Goal: Feedback & Contribution: Leave review/rating

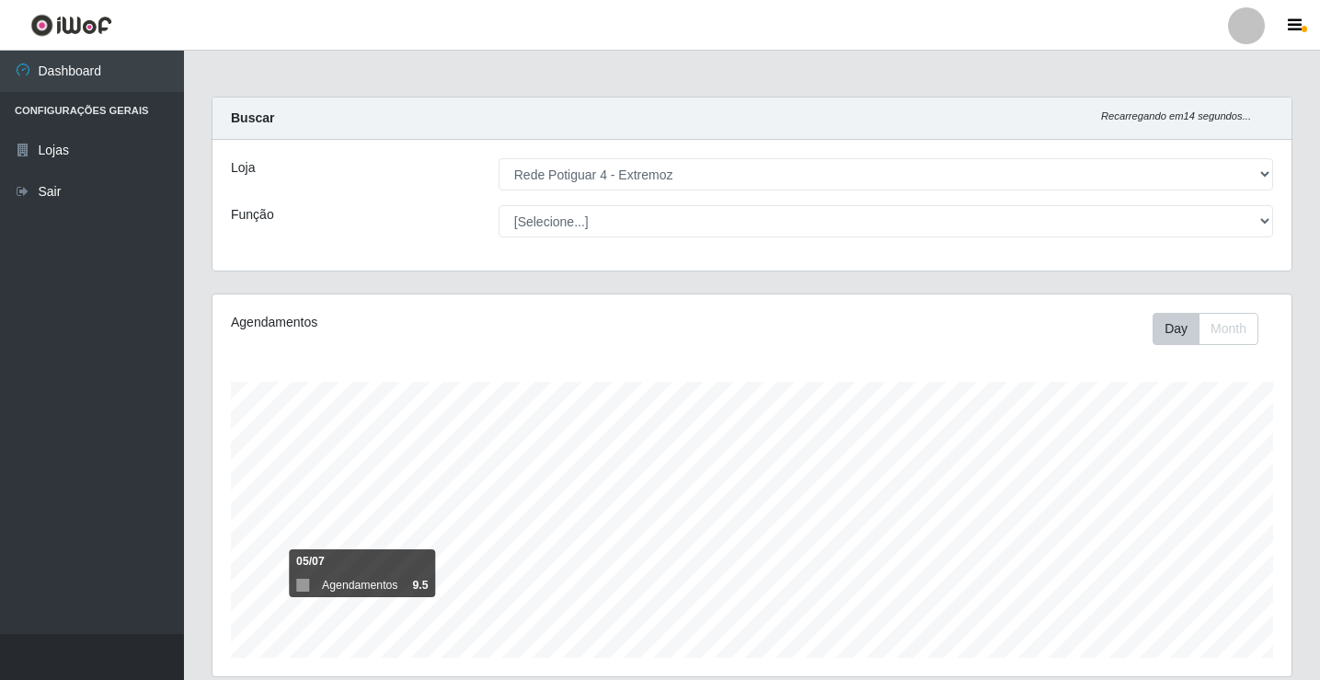
select select "78"
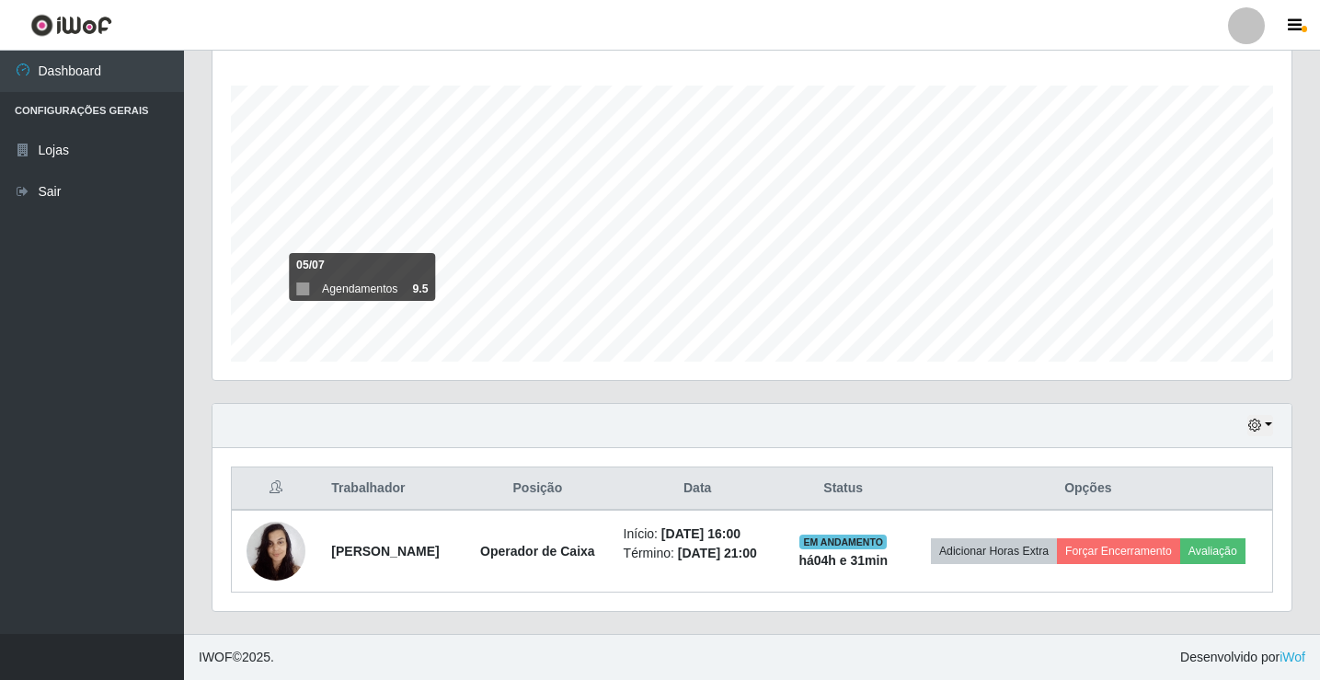
scroll to position [382, 1079]
click at [1261, 427] on icon "button" at bounding box center [1254, 424] width 13 height 13
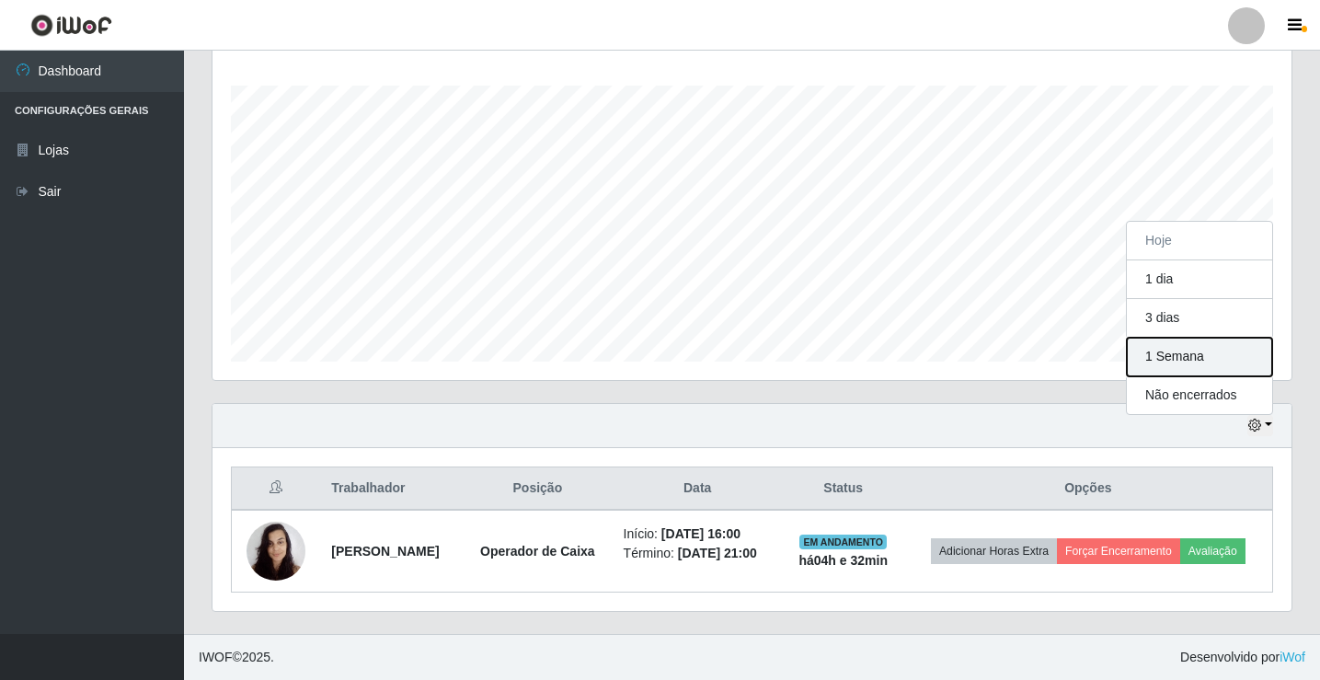
click at [1145, 352] on button "1 Semana" at bounding box center [1199, 357] width 145 height 39
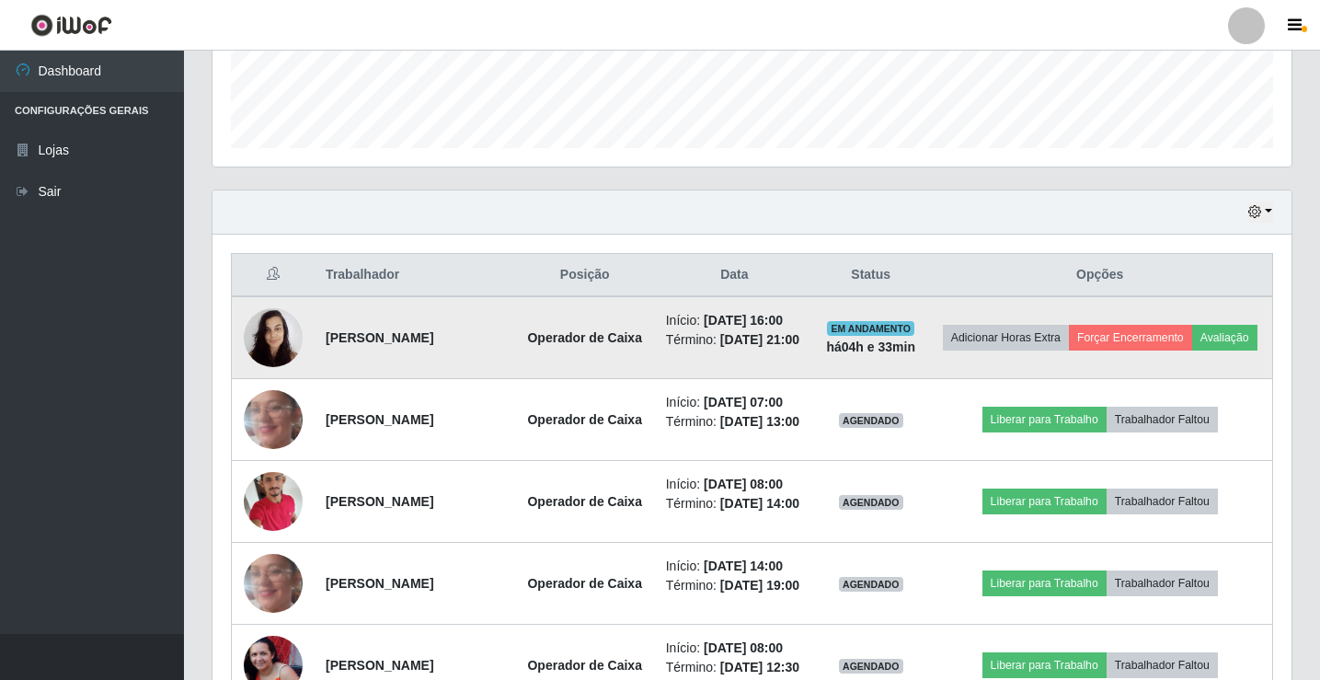
scroll to position [480, 0]
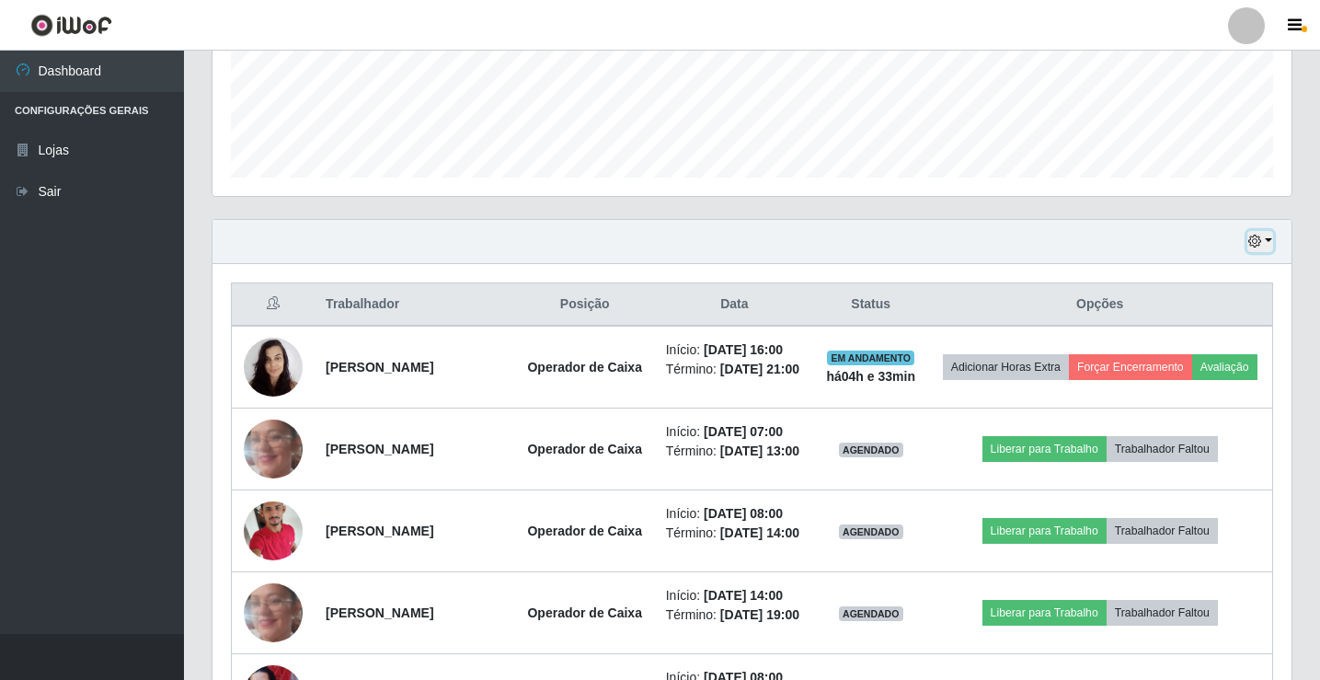
click at [1266, 247] on button "button" at bounding box center [1260, 241] width 26 height 21
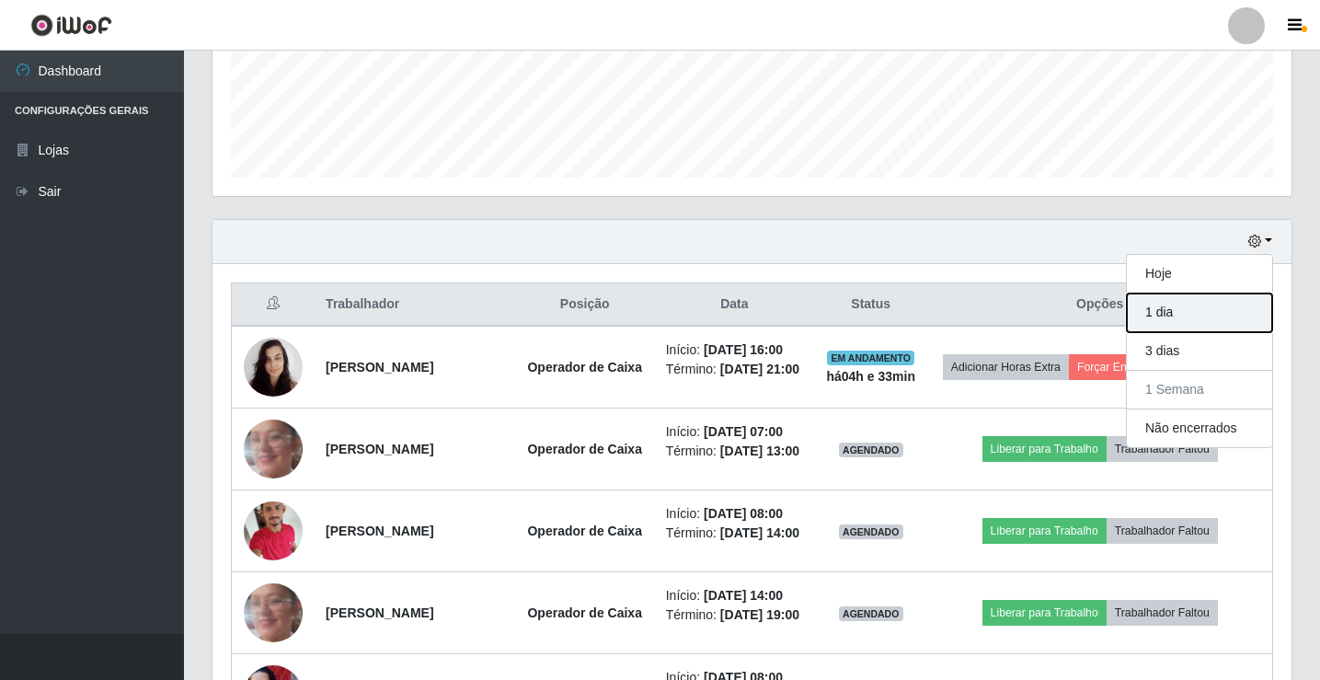
click at [1232, 319] on button "1 dia" at bounding box center [1199, 312] width 145 height 39
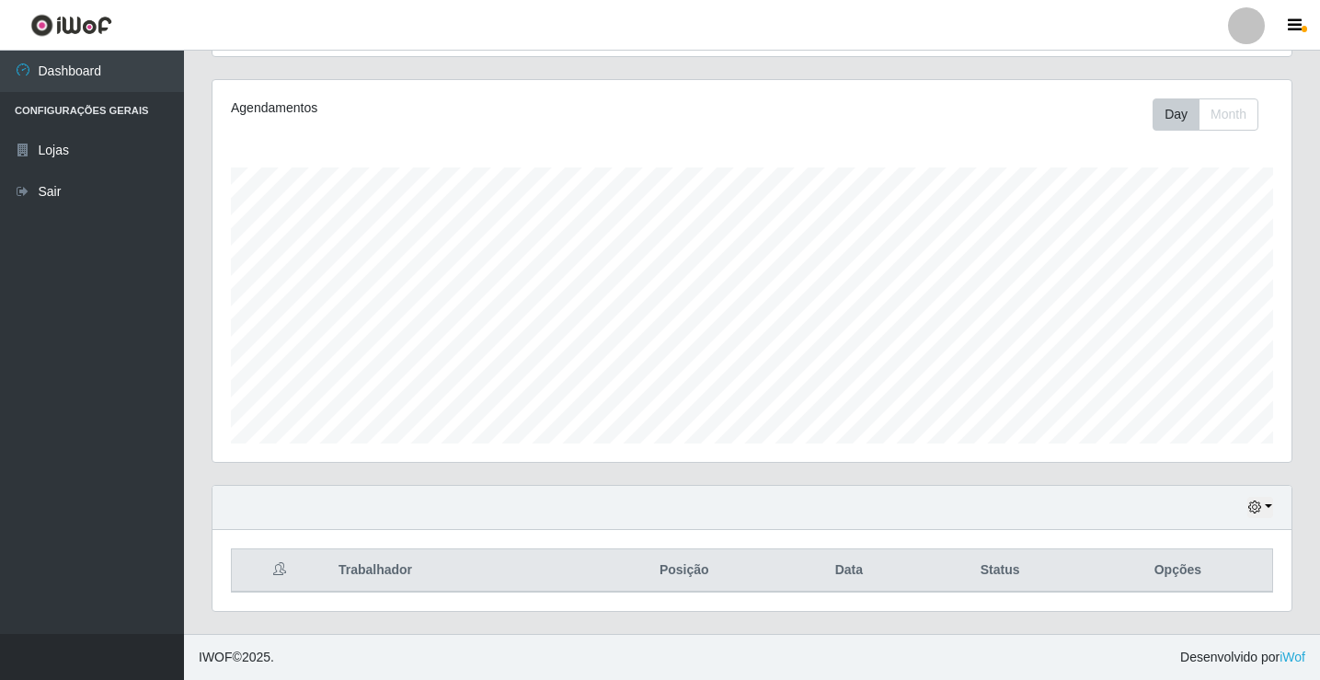
click at [1274, 519] on div "Hoje 1 dia 3 dias 1 Semana Não encerrados" at bounding box center [751, 508] width 1079 height 44
click at [1272, 510] on button "button" at bounding box center [1260, 507] width 26 height 21
click at [1285, 192] on div "Agendamentos Day Month 26/08 Agendamentos 5" at bounding box center [751, 271] width 1079 height 382
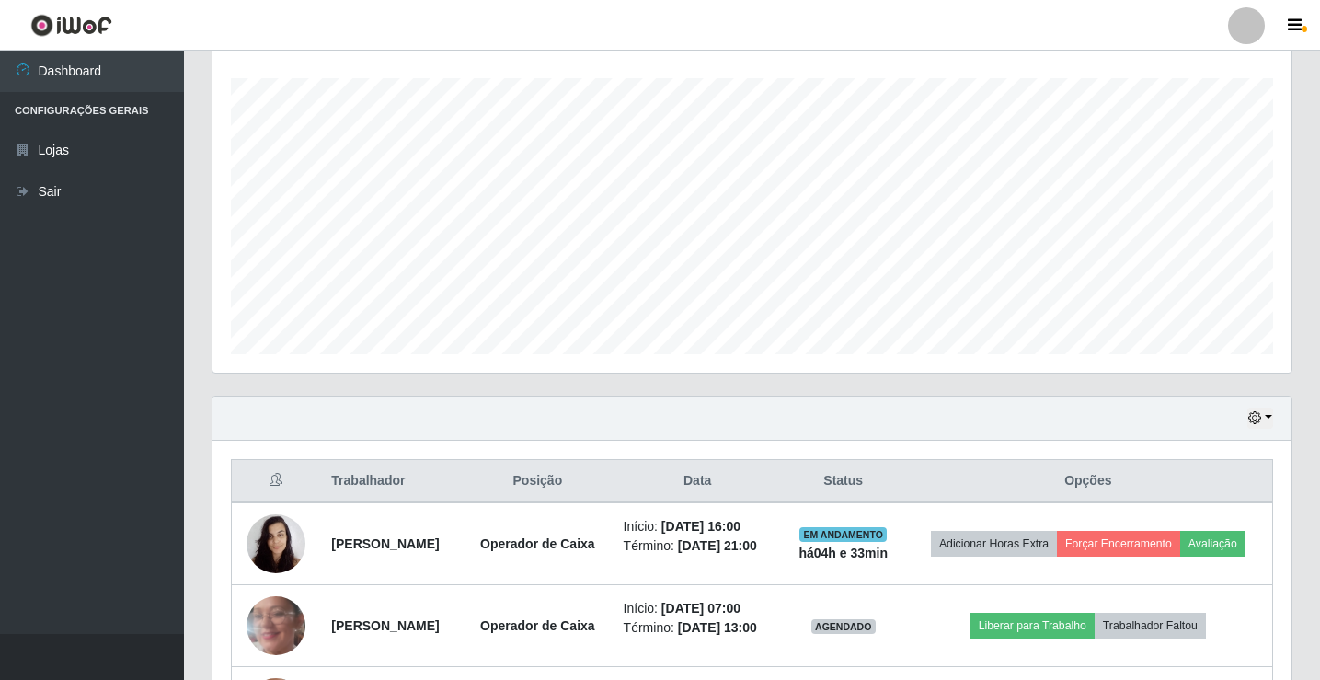
scroll to position [542, 0]
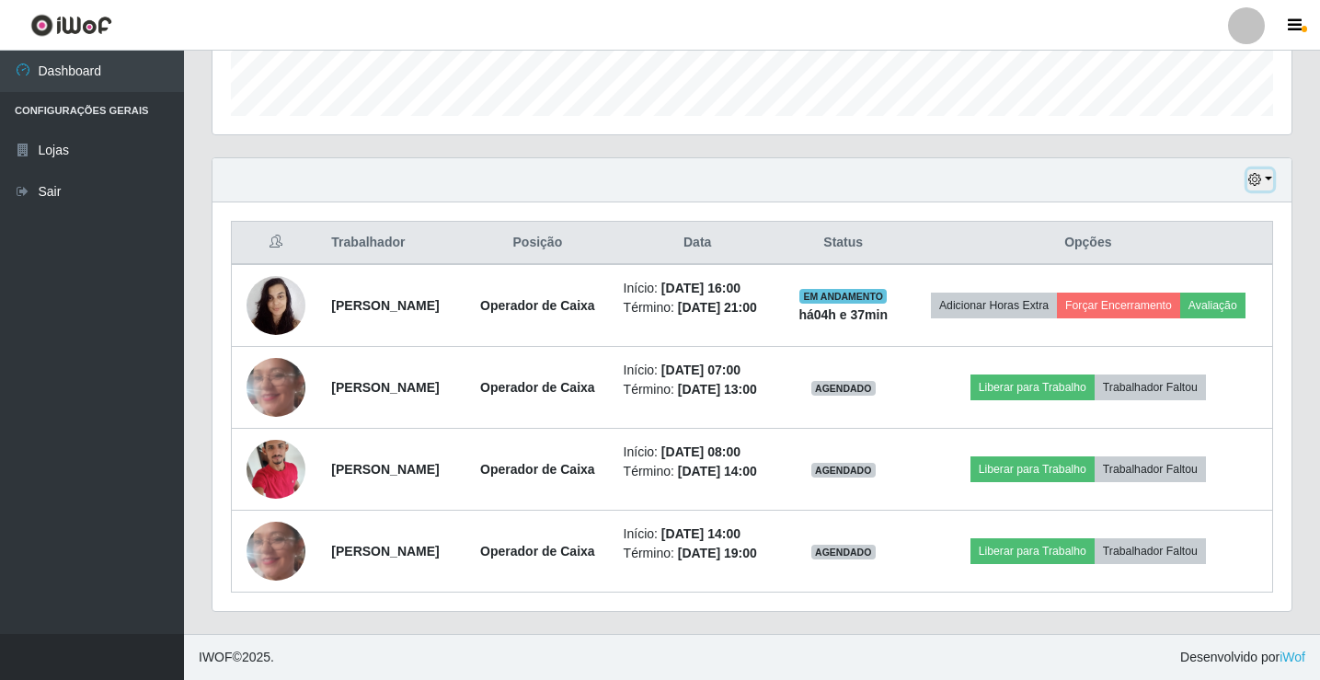
click at [1261, 186] on icon "button" at bounding box center [1254, 179] width 13 height 13
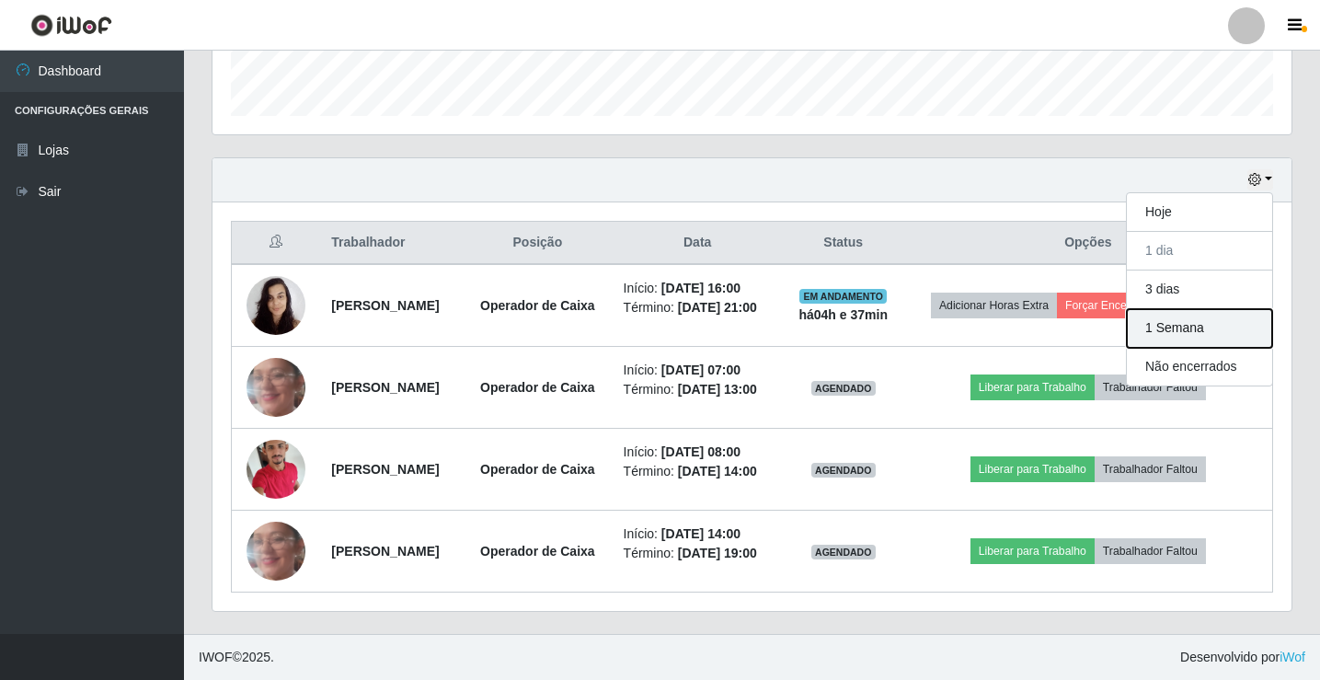
click at [1207, 332] on button "1 Semana" at bounding box center [1199, 328] width 145 height 39
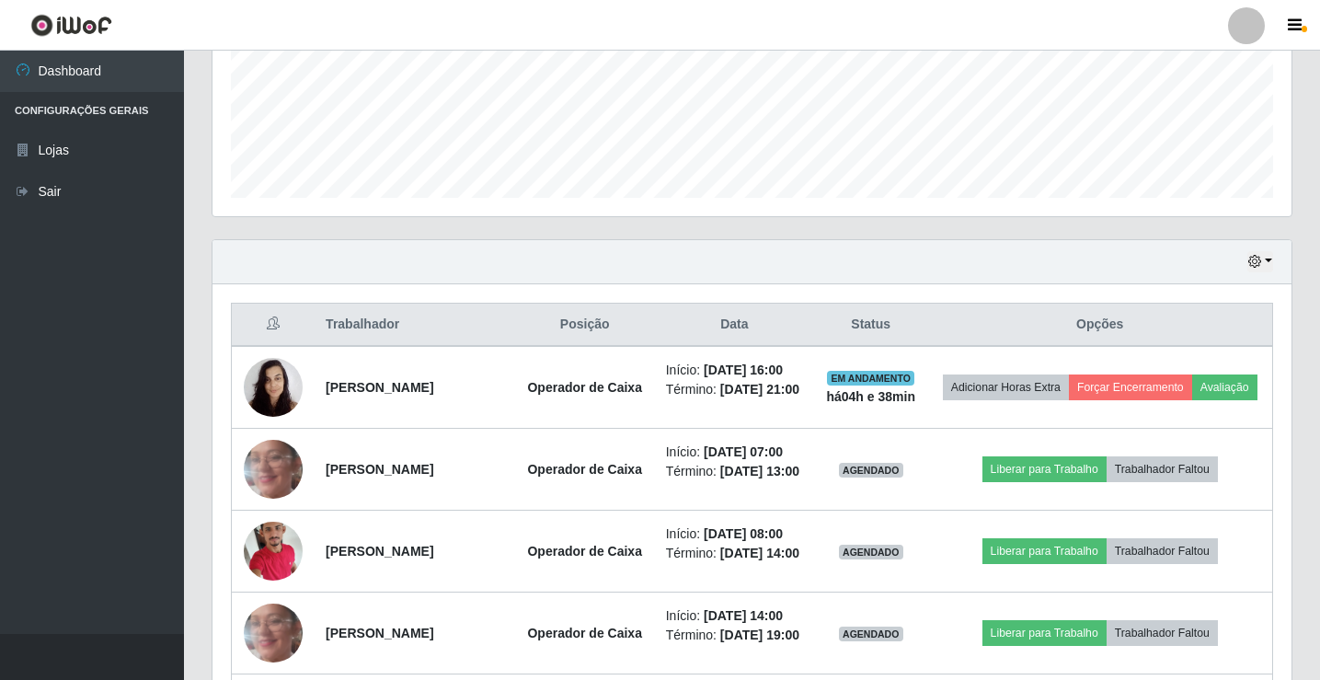
scroll to position [358, 0]
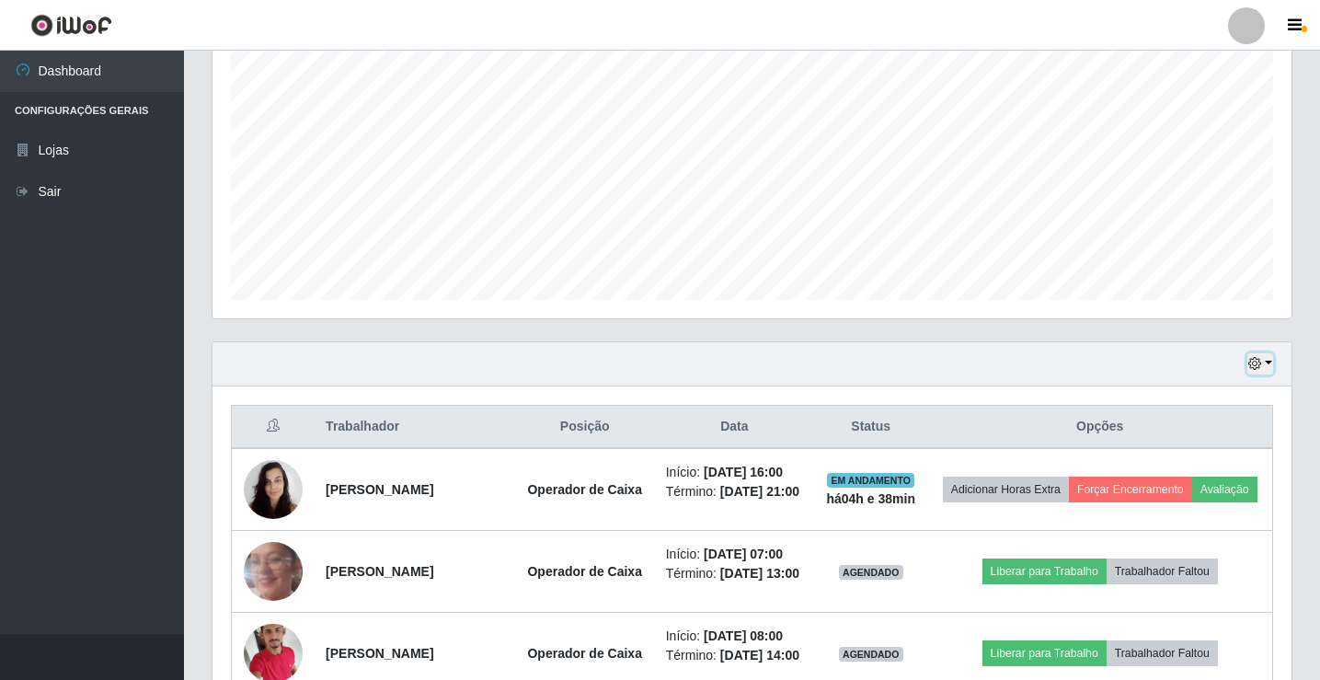
click at [1264, 371] on button "button" at bounding box center [1260, 363] width 26 height 21
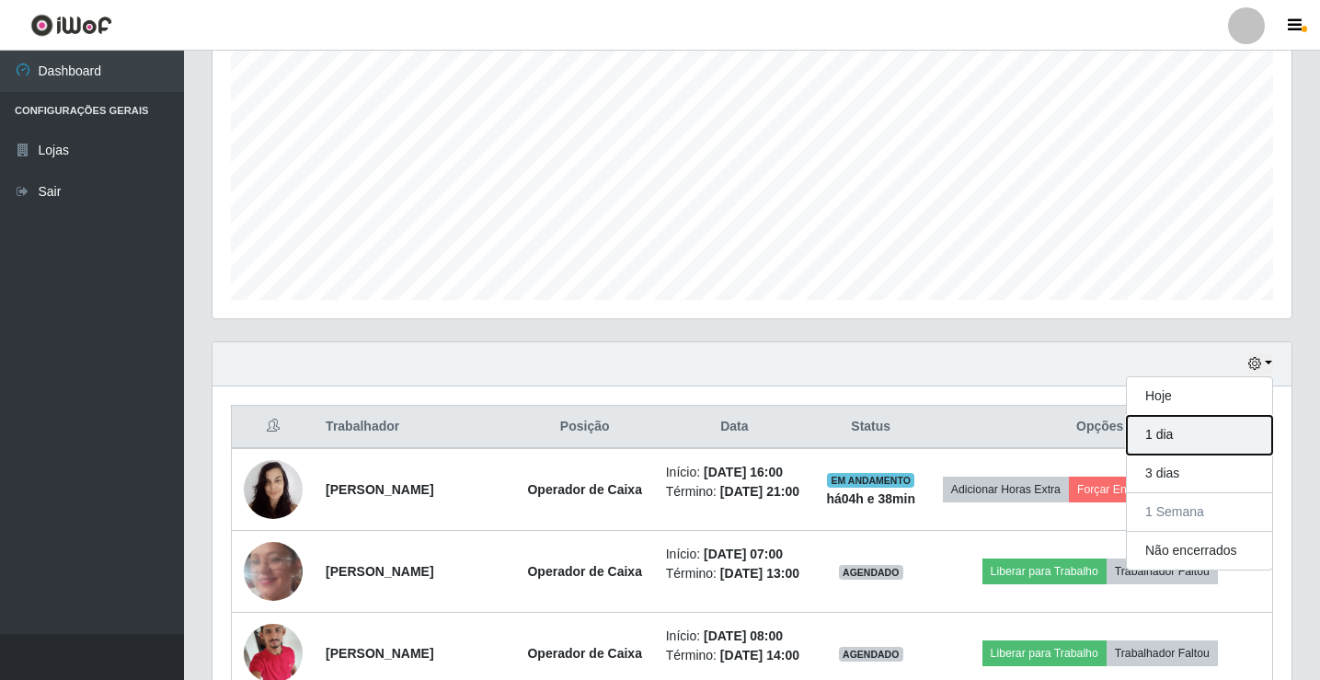
click at [1156, 437] on button "1 dia" at bounding box center [1199, 435] width 145 height 39
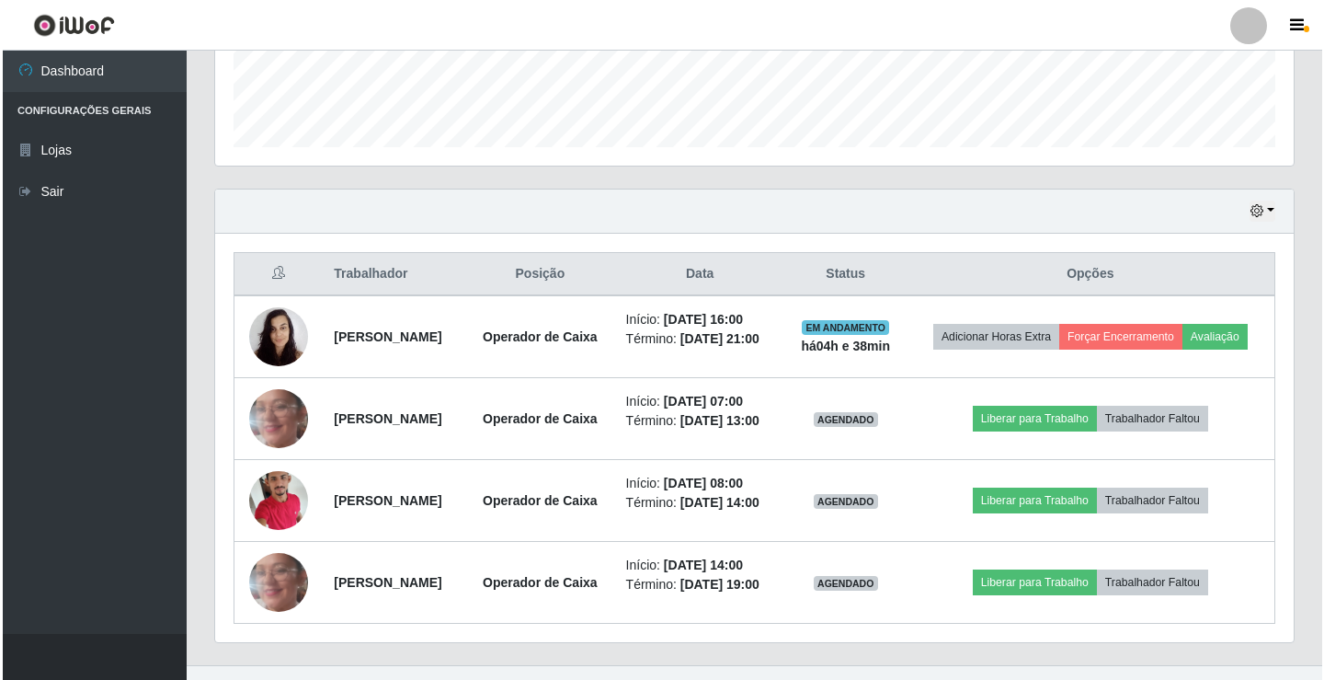
scroll to position [542, 0]
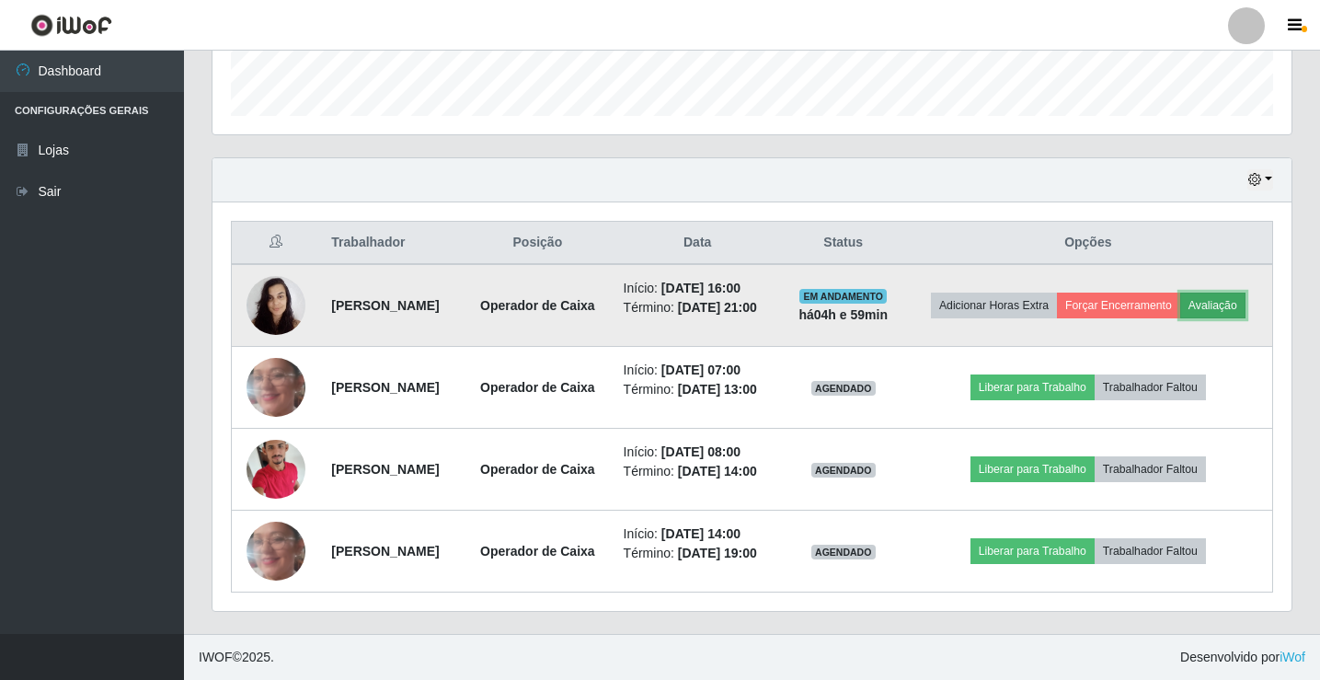
click at [1227, 309] on button "Avaliação" at bounding box center [1212, 305] width 65 height 26
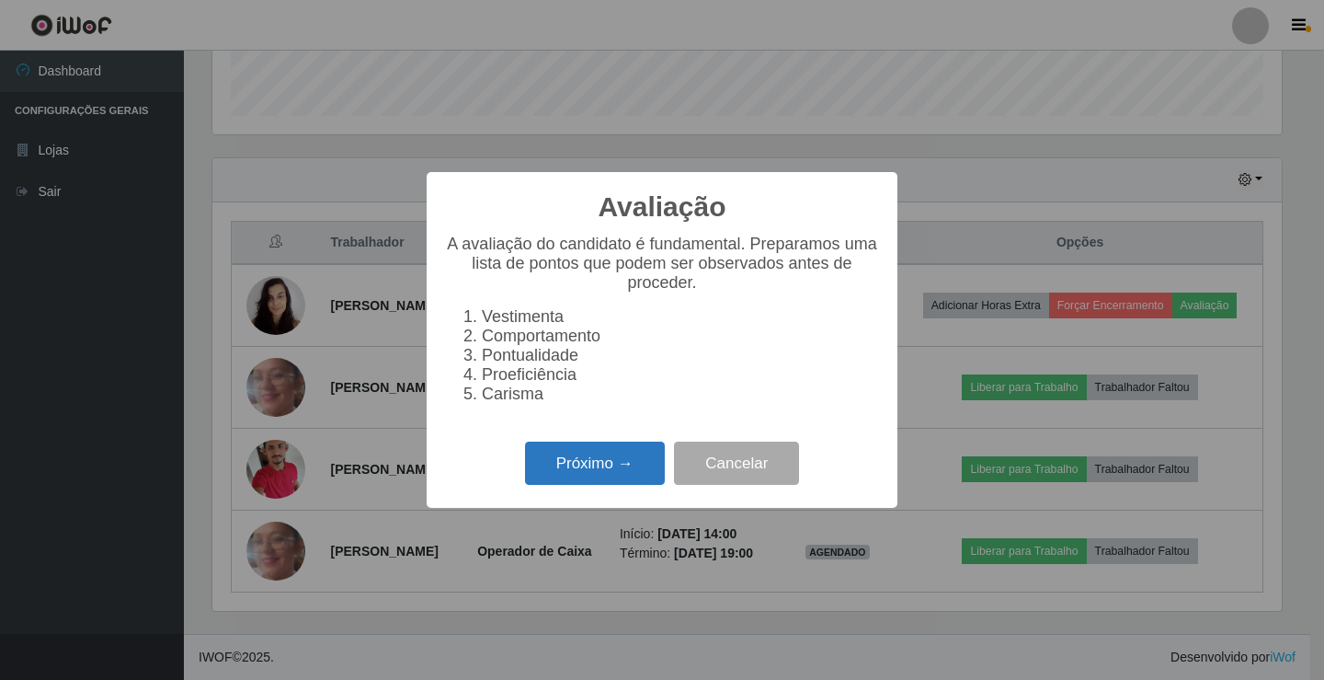
click at [560, 483] on button "Próximo →" at bounding box center [595, 462] width 140 height 43
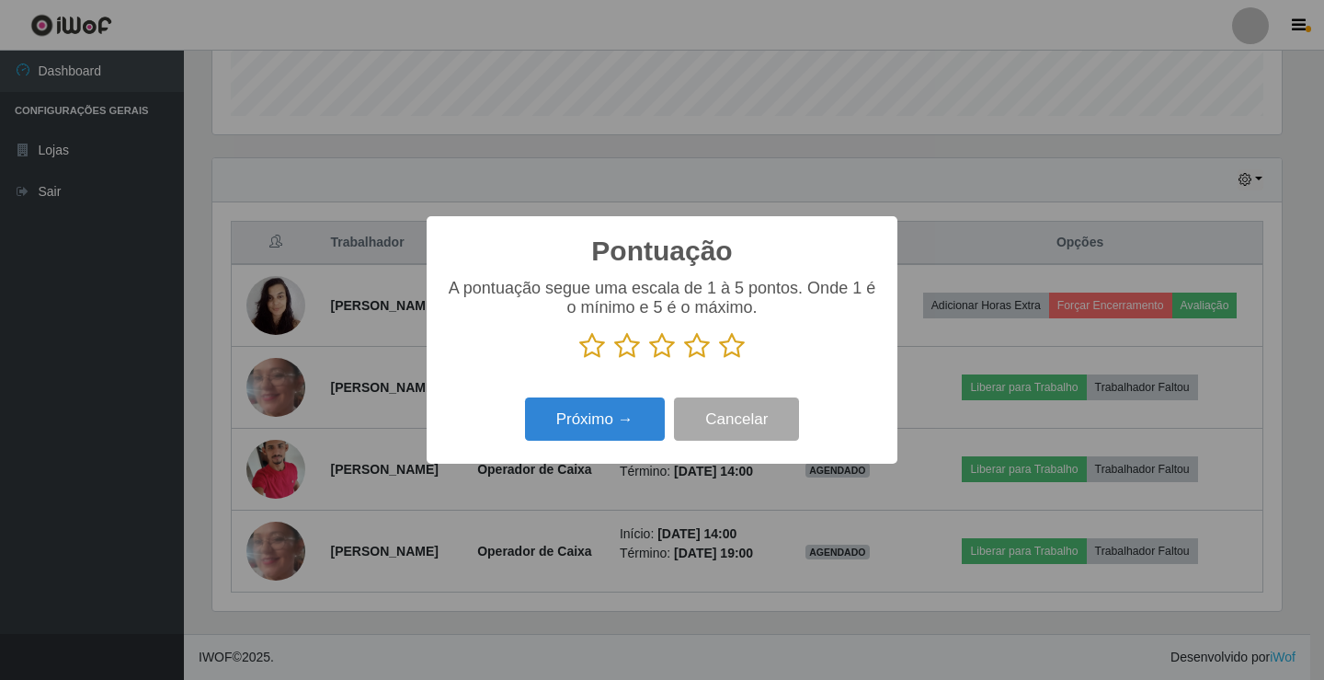
click at [734, 344] on icon at bounding box center [732, 346] width 26 height 28
click at [719, 360] on input "radio" at bounding box center [719, 360] width 0 height 0
click at [622, 418] on button "Próximo →" at bounding box center [595, 418] width 140 height 43
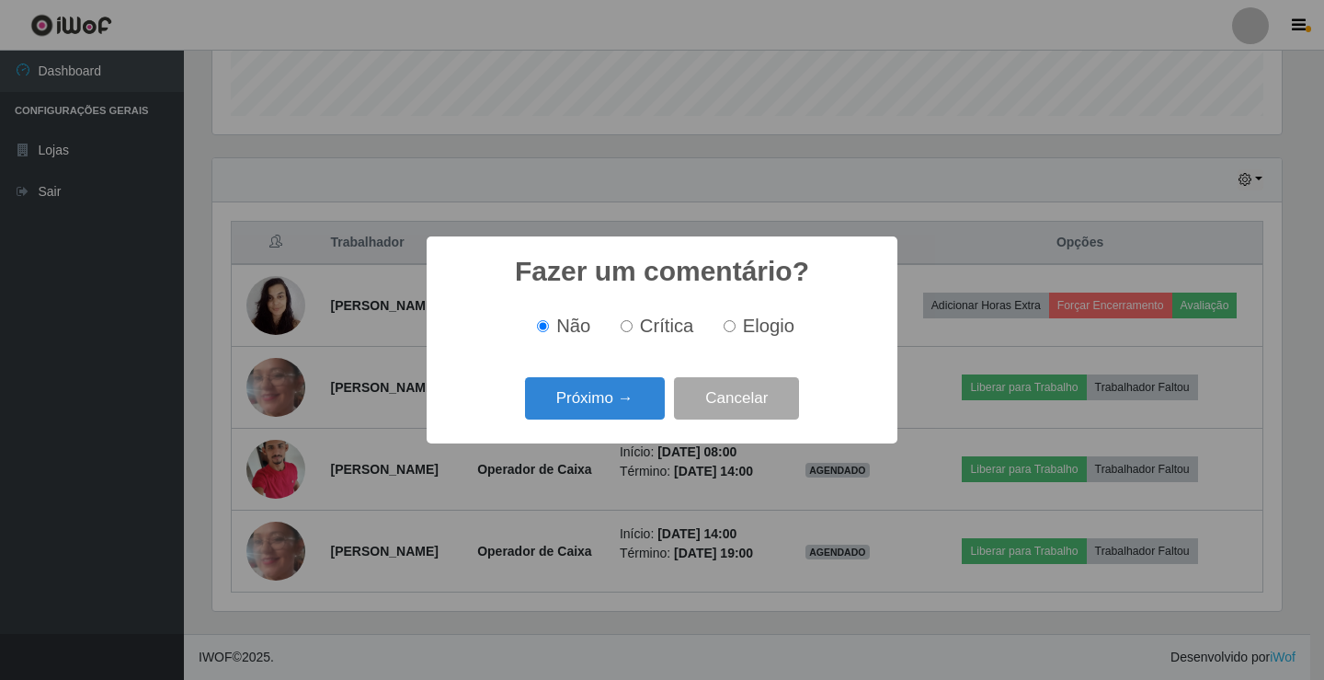
click at [726, 328] on input "Elogio" at bounding box center [730, 326] width 12 height 12
radio input "true"
click at [639, 403] on button "Próximo →" at bounding box center [595, 398] width 140 height 43
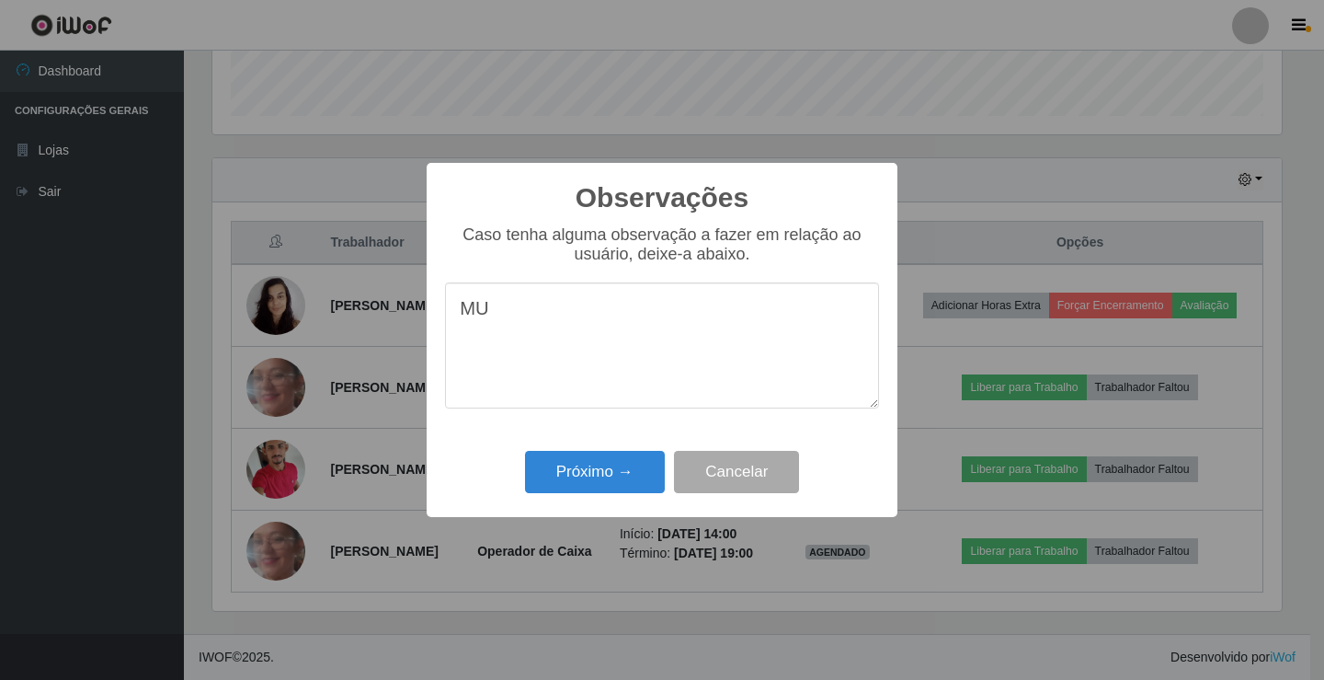
type textarea "M"
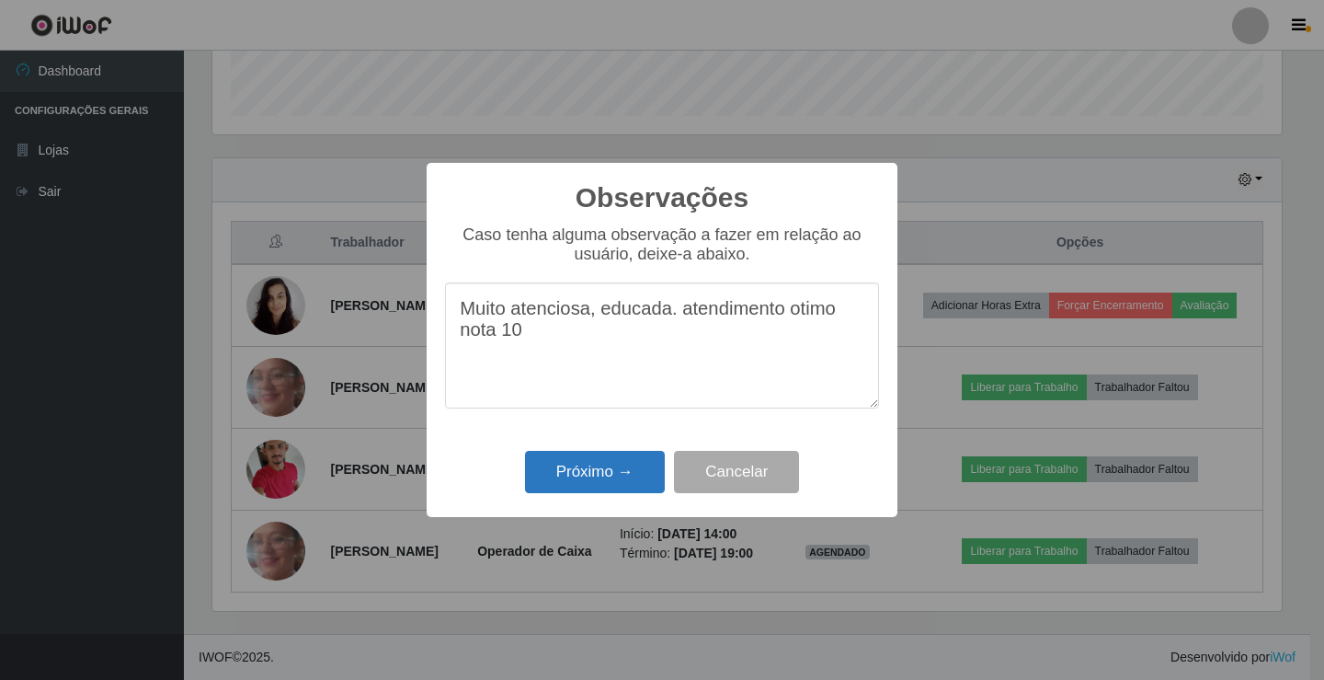
type textarea "Muito atenciosa, educada. atendimento otimo nota 10"
click at [573, 474] on button "Próximo →" at bounding box center [595, 472] width 140 height 43
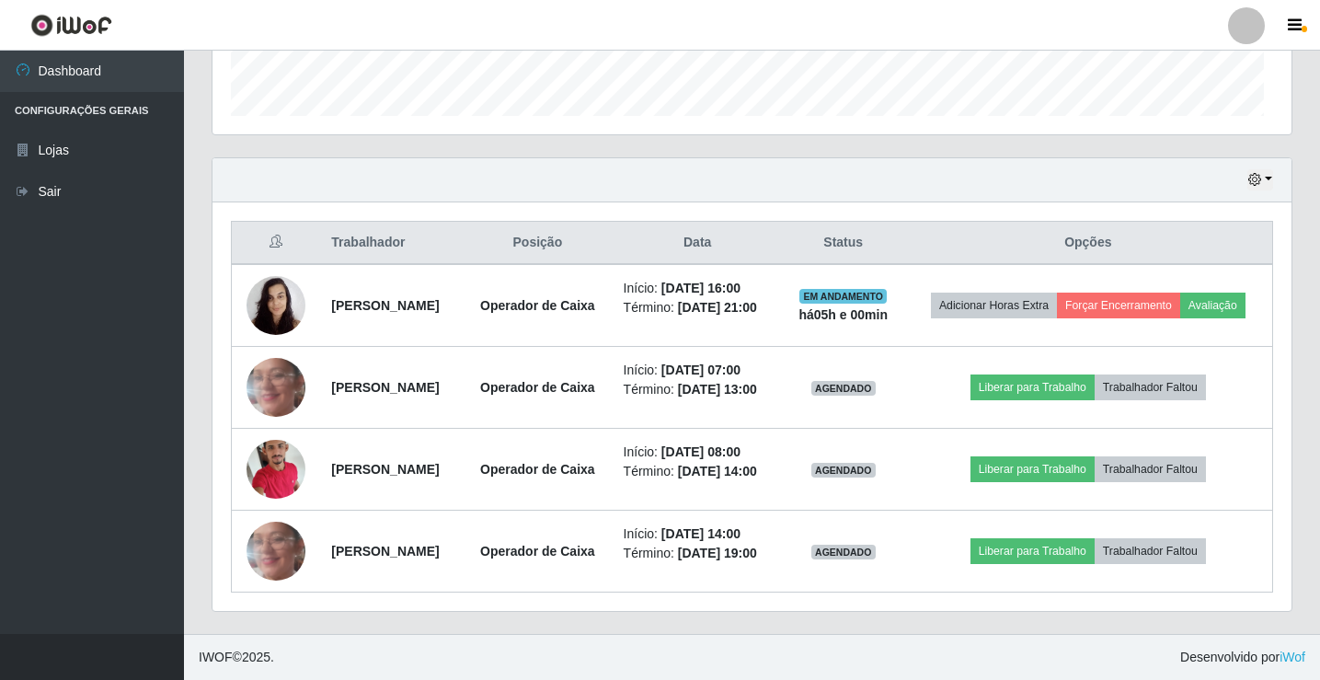
scroll to position [382, 1079]
click at [1258, 178] on icon "button" at bounding box center [1254, 179] width 13 height 13
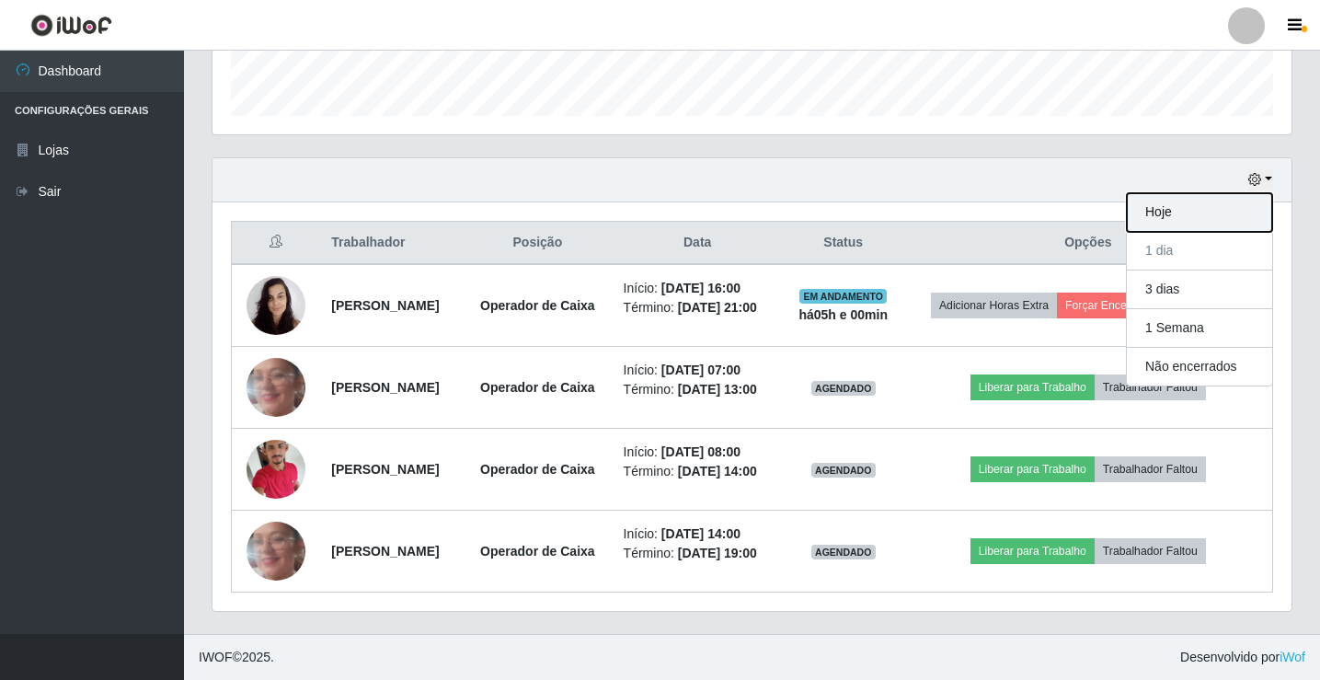
click at [1232, 212] on button "Hoje" at bounding box center [1199, 212] width 145 height 39
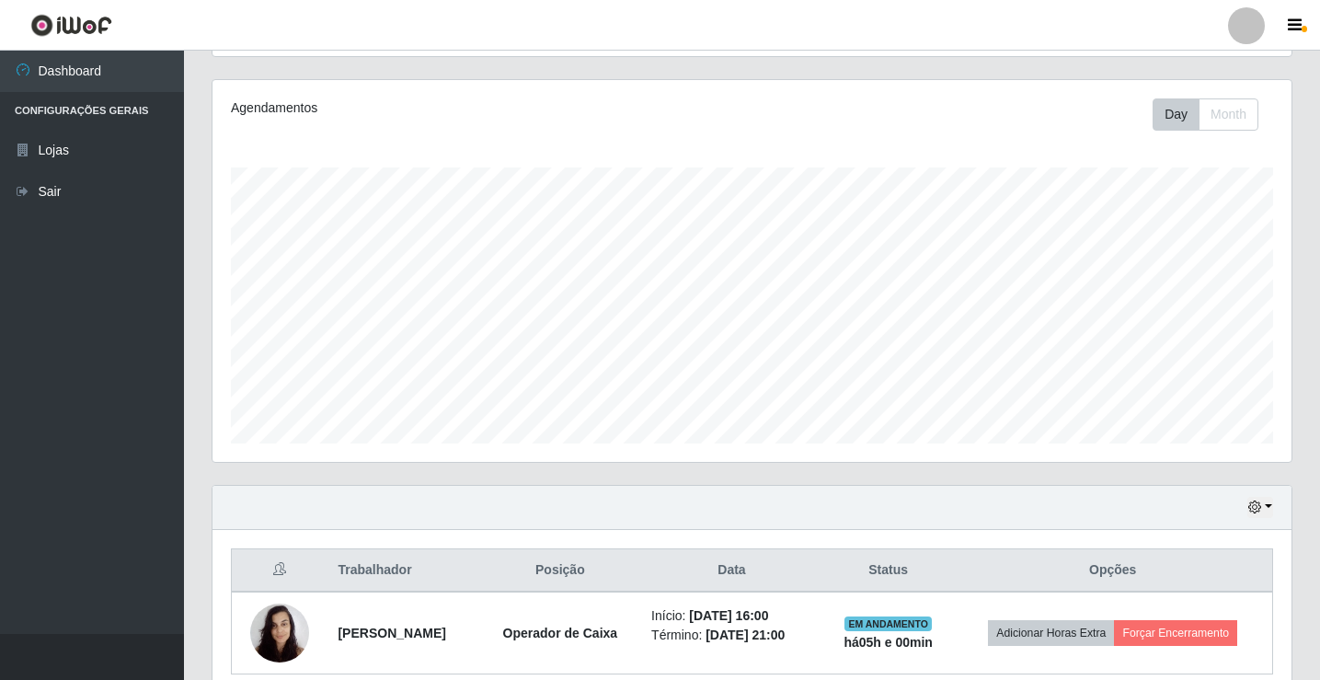
scroll to position [296, 0]
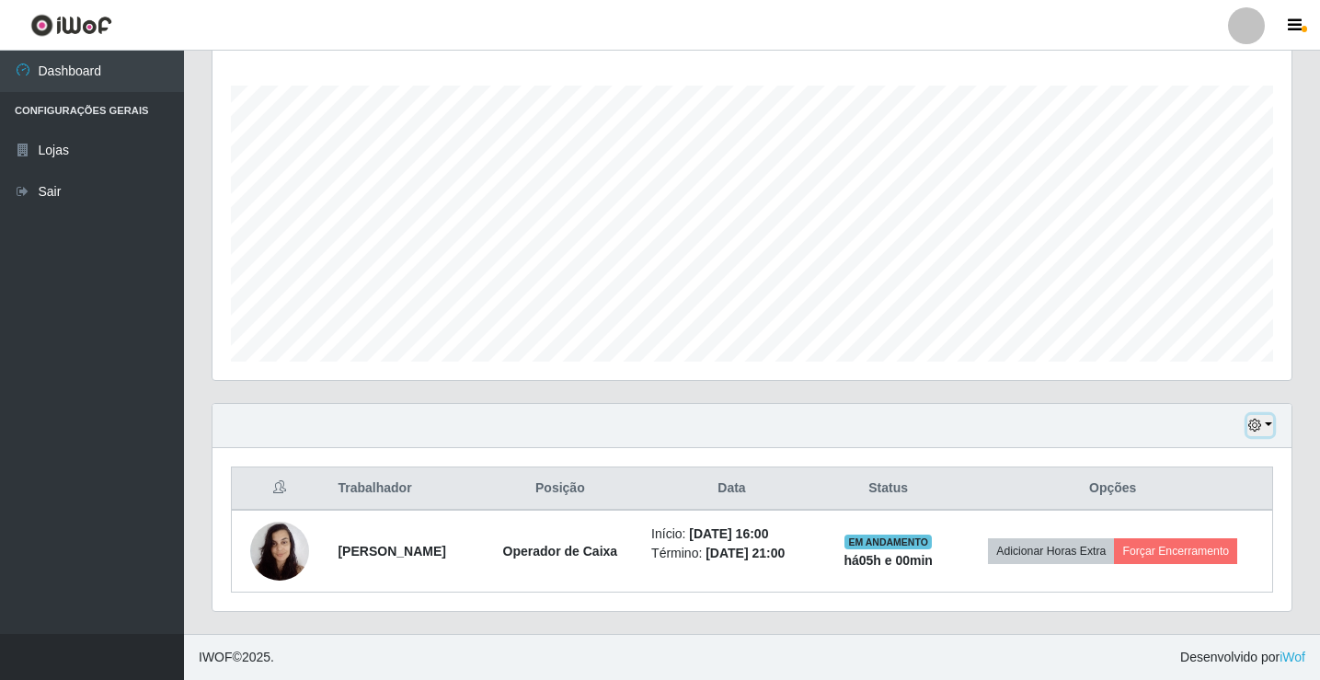
click at [1268, 419] on button "button" at bounding box center [1260, 425] width 26 height 21
click at [1047, 452] on div "Trabalhador Posição Data Status Opções [PERSON_NAME] Operador de Caixa Início: …" at bounding box center [751, 529] width 1079 height 163
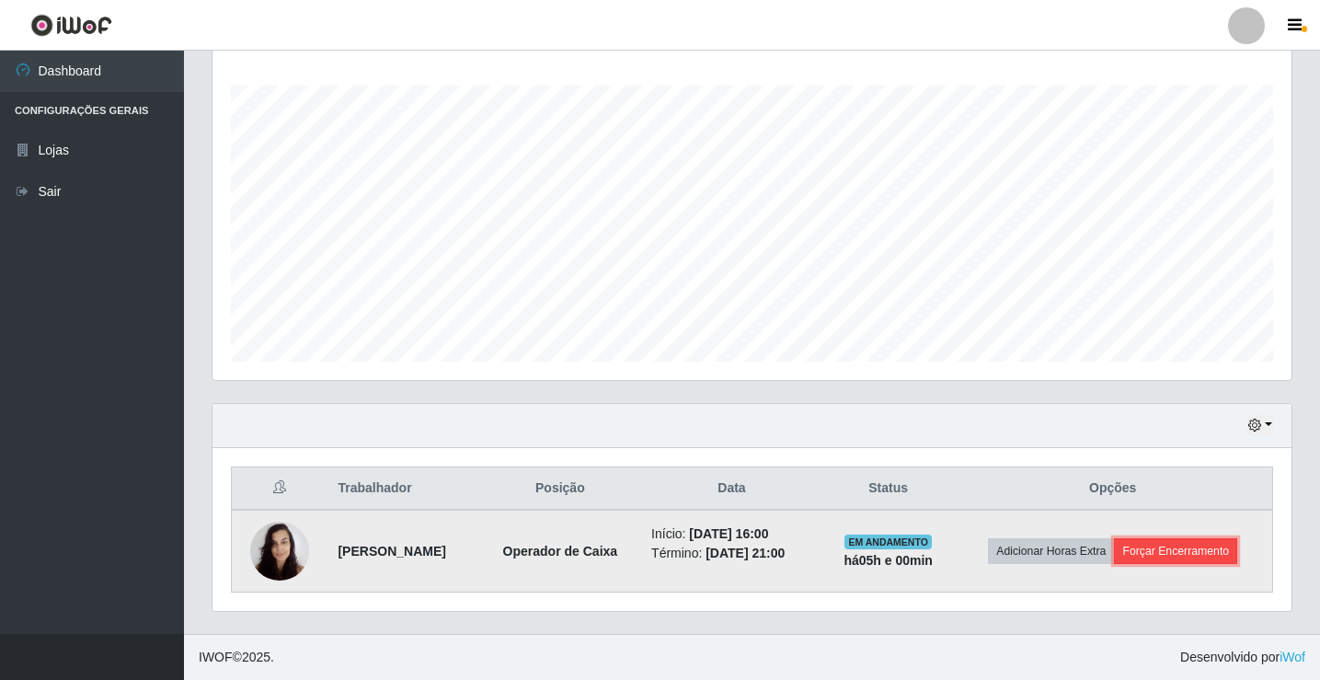
click at [1180, 556] on button "Forçar Encerramento" at bounding box center [1175, 551] width 123 height 26
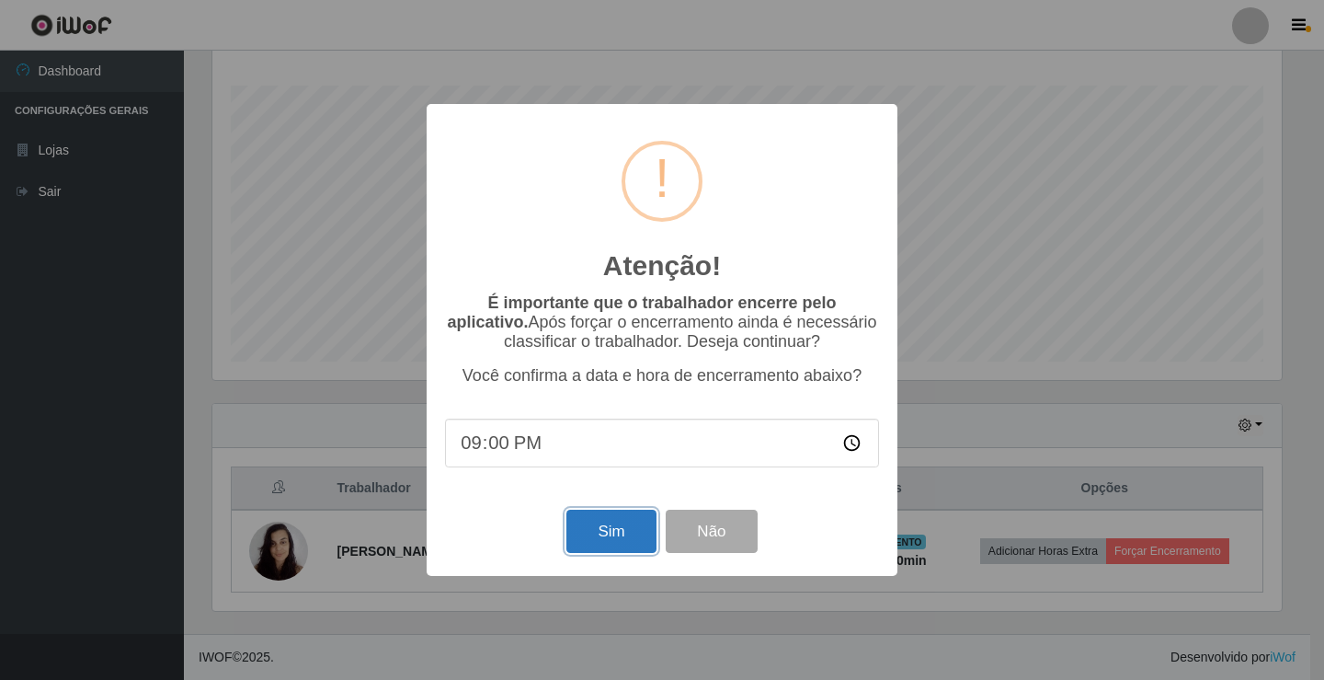
click at [629, 543] on button "Sim" at bounding box center [611, 531] width 89 height 43
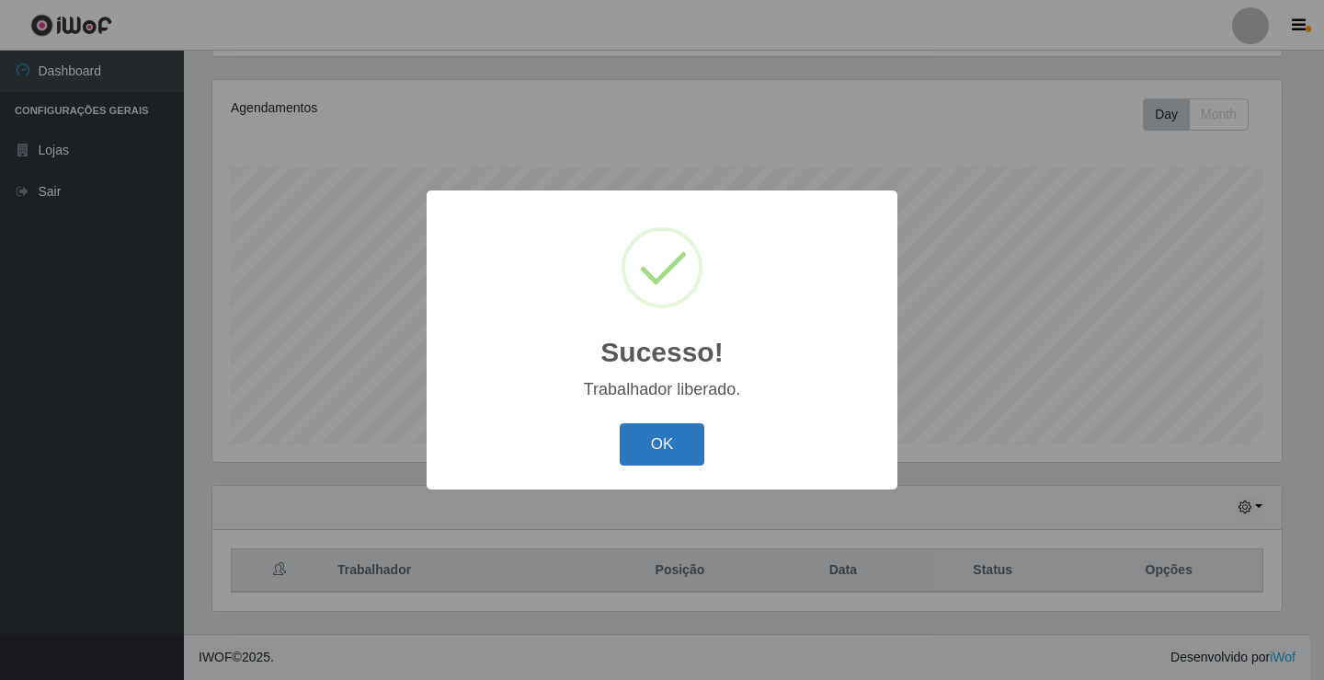
click at [658, 437] on button "OK" at bounding box center [663, 444] width 86 height 43
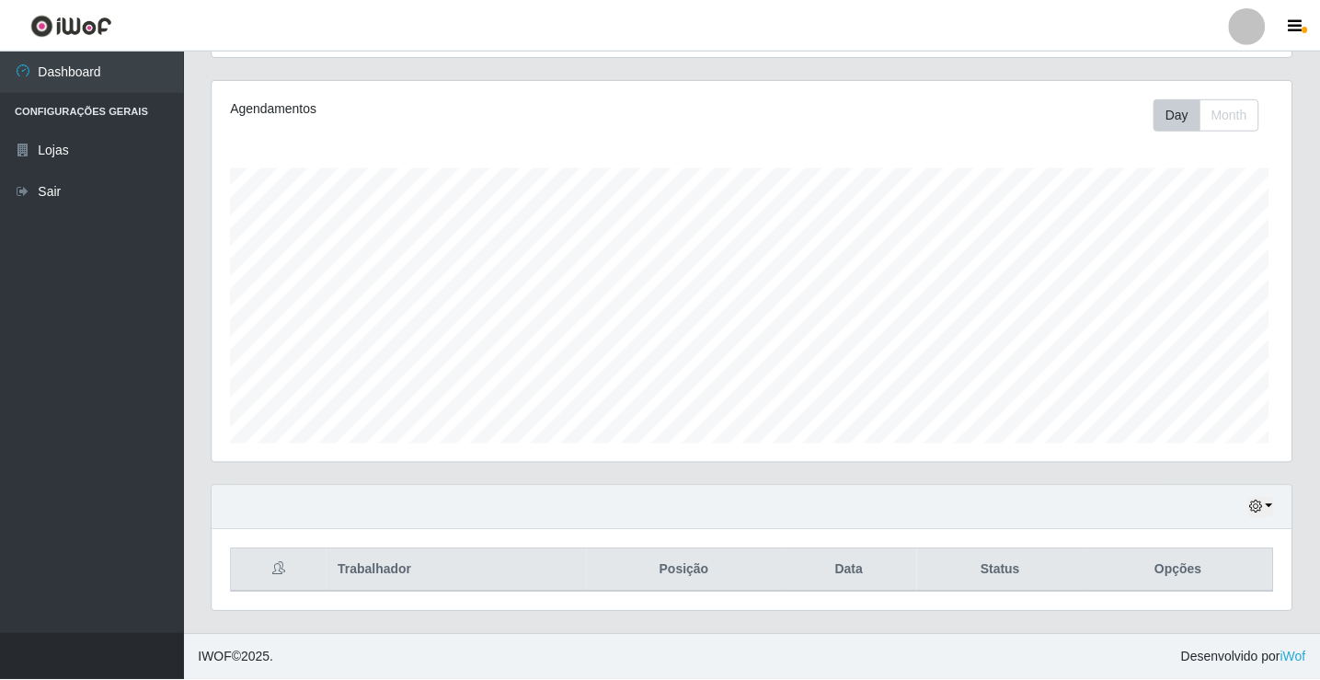
scroll to position [382, 1079]
